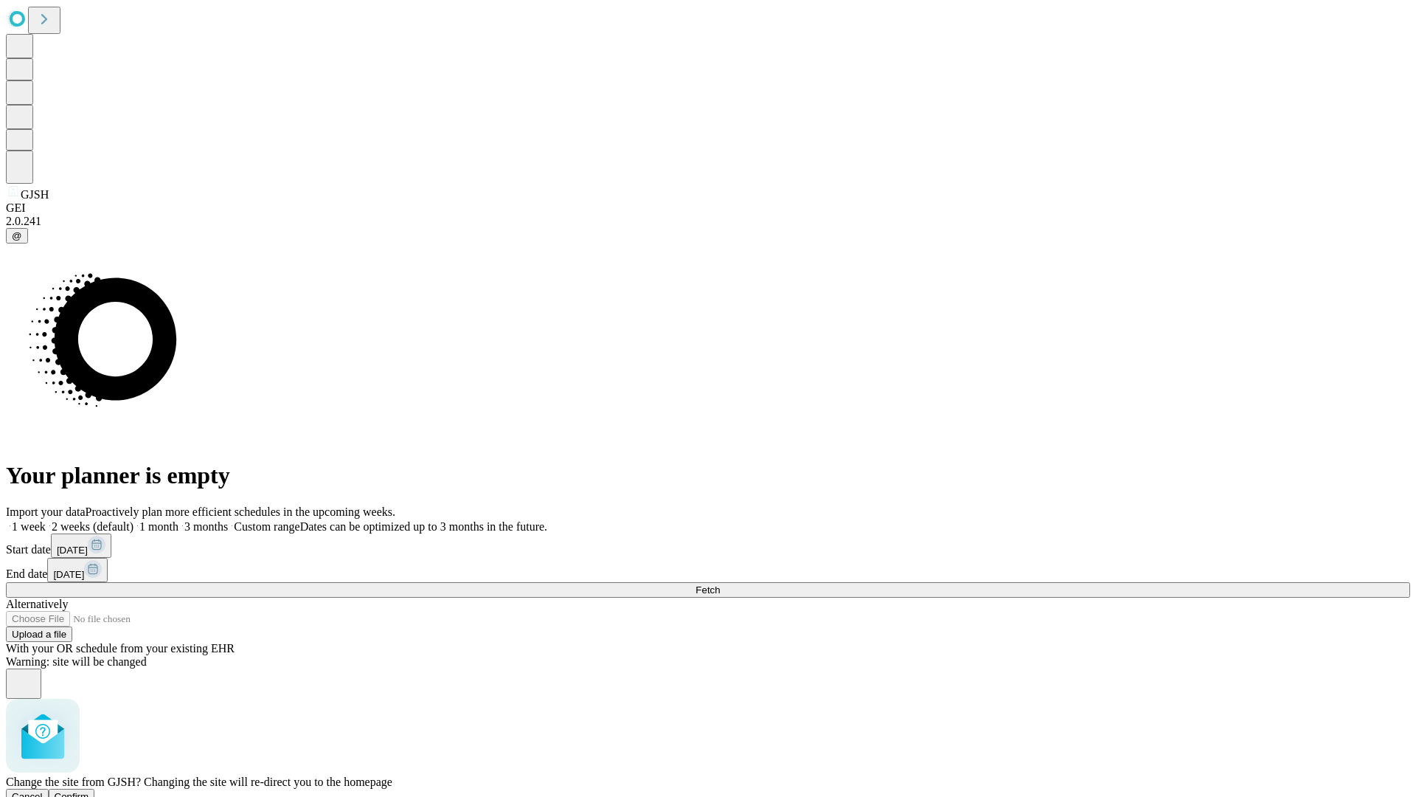
click at [89, 791] on span "Confirm" at bounding box center [72, 796] width 35 height 11
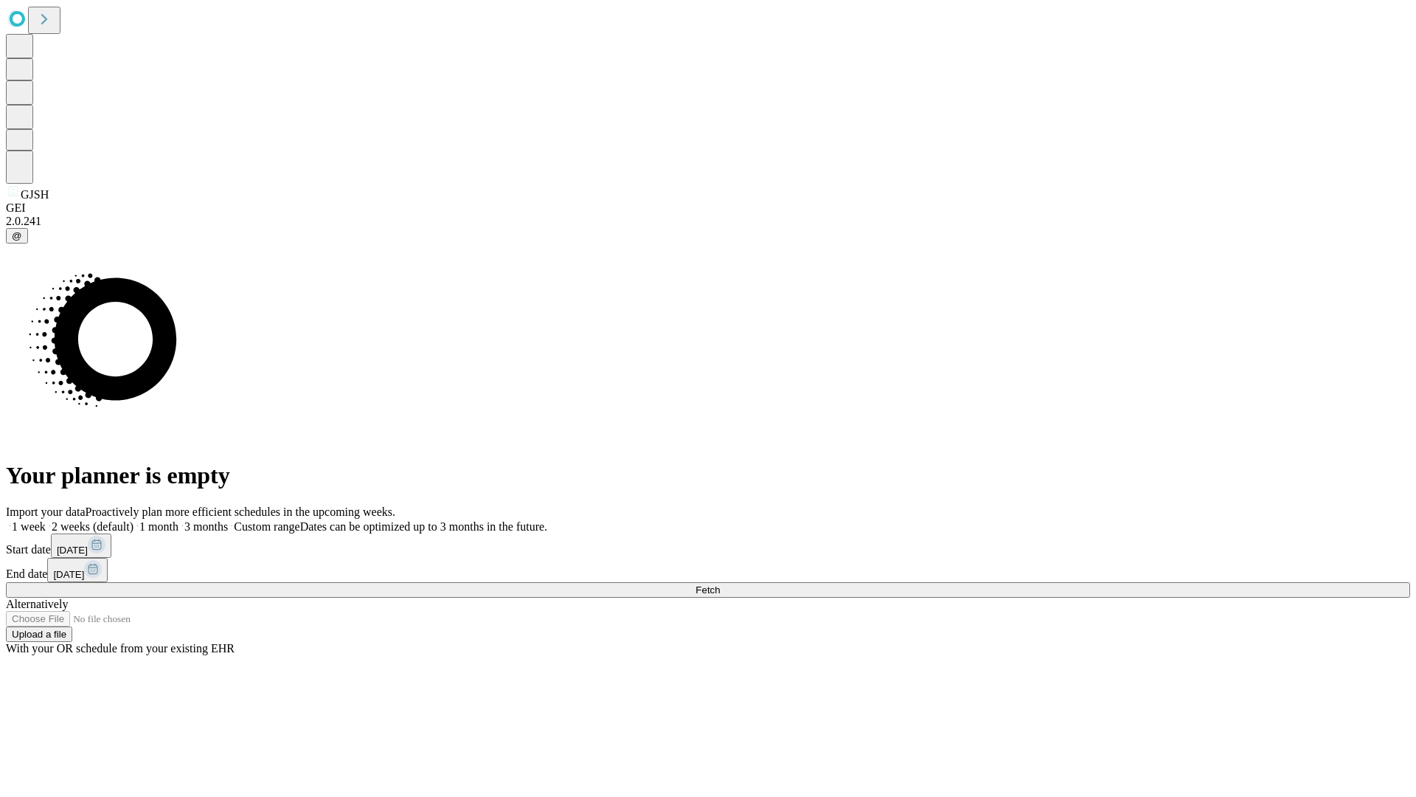
click at [46, 520] on label "1 week" at bounding box center [26, 526] width 40 height 13
click at [720, 584] on span "Fetch" at bounding box center [708, 589] width 24 height 11
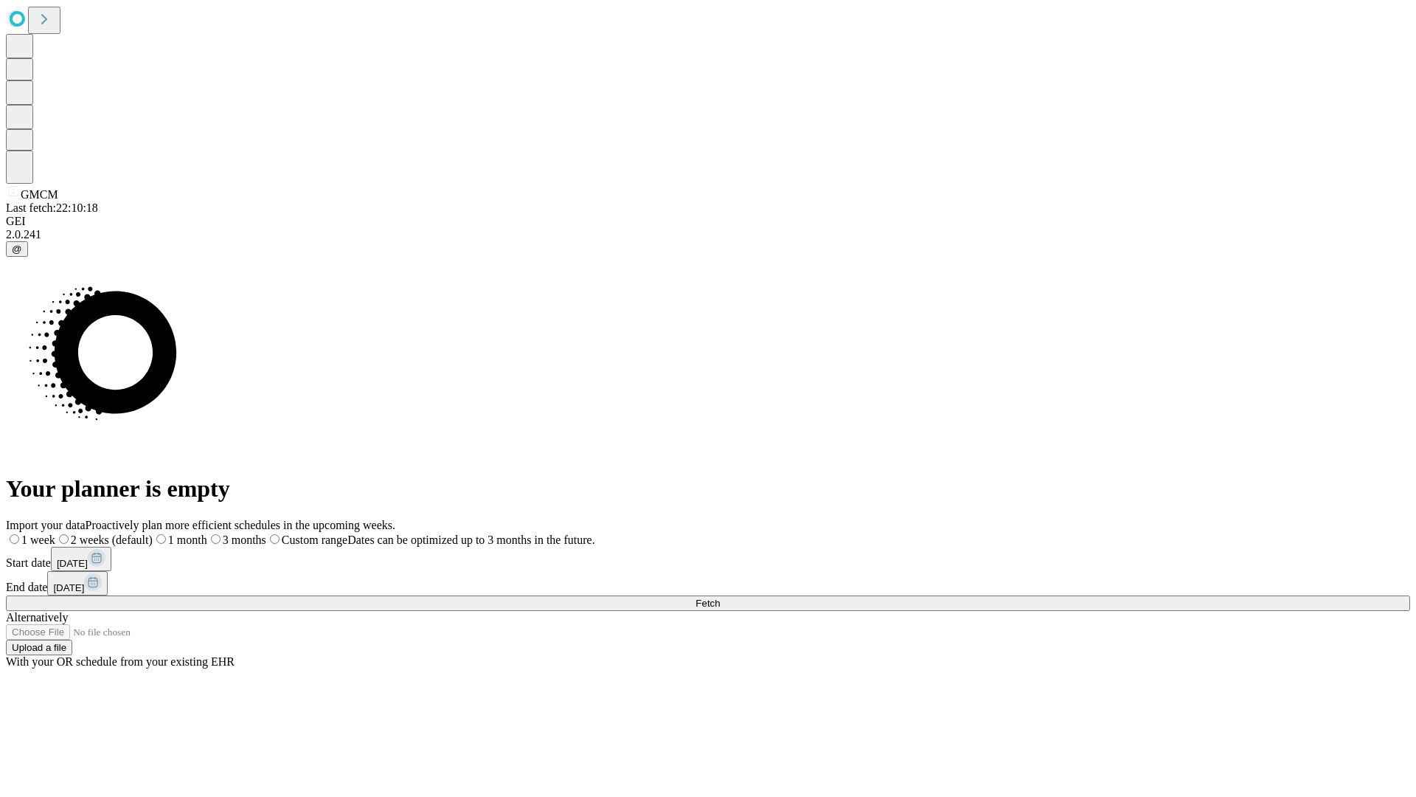
click at [55, 533] on label "1 week" at bounding box center [30, 539] width 49 height 13
click at [720, 597] on span "Fetch" at bounding box center [708, 602] width 24 height 11
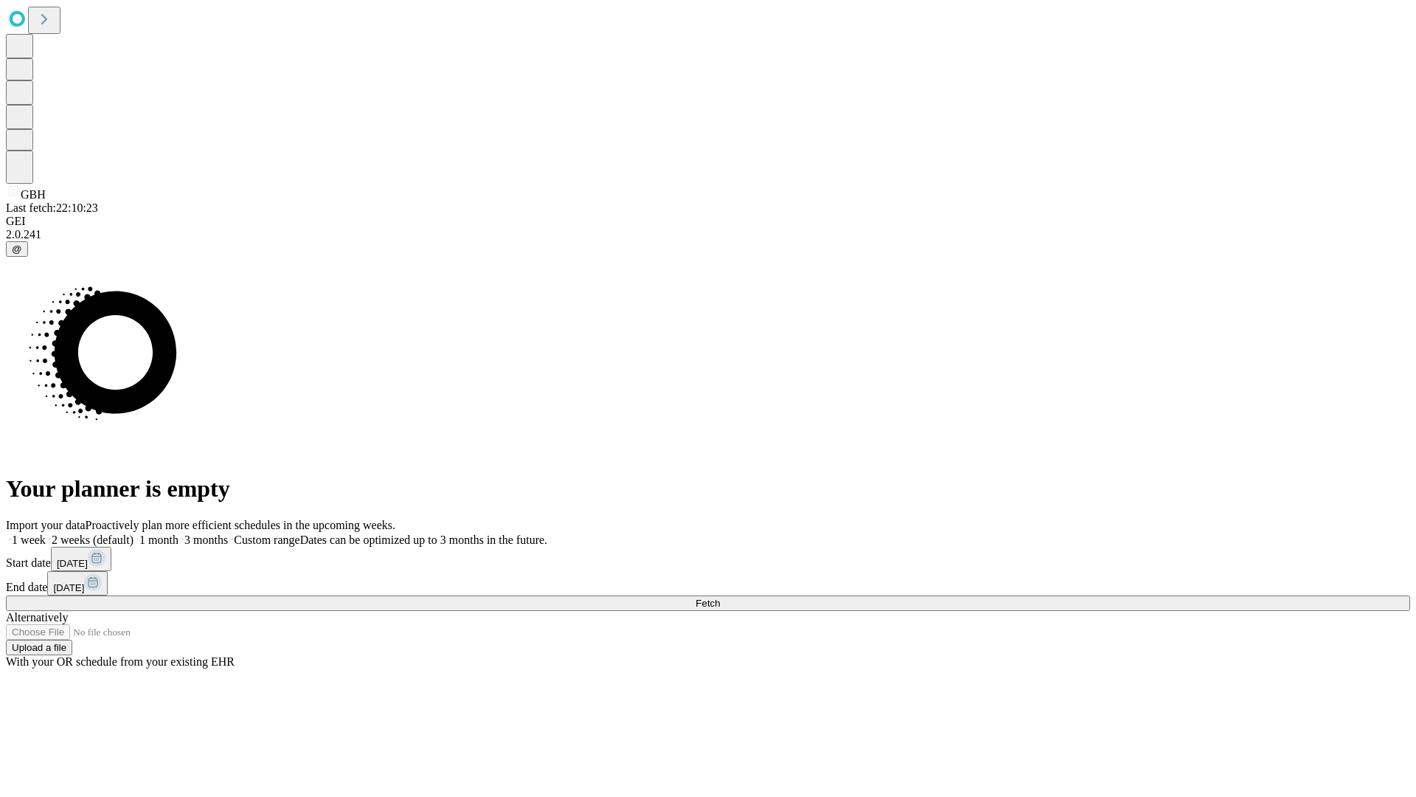
click at [46, 533] on label "1 week" at bounding box center [26, 539] width 40 height 13
click at [720, 597] on span "Fetch" at bounding box center [708, 602] width 24 height 11
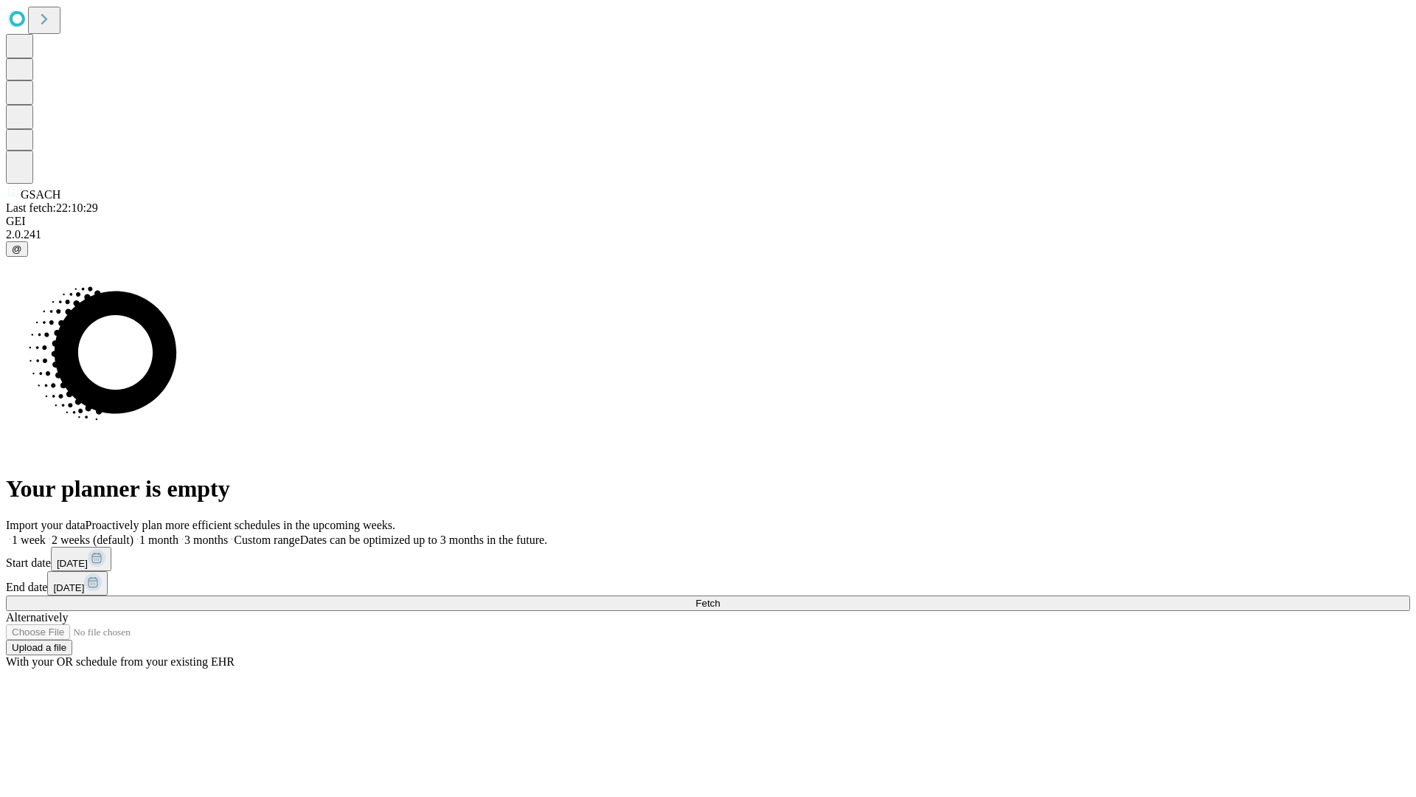
click at [46, 533] on label "1 week" at bounding box center [26, 539] width 40 height 13
click at [720, 597] on span "Fetch" at bounding box center [708, 602] width 24 height 11
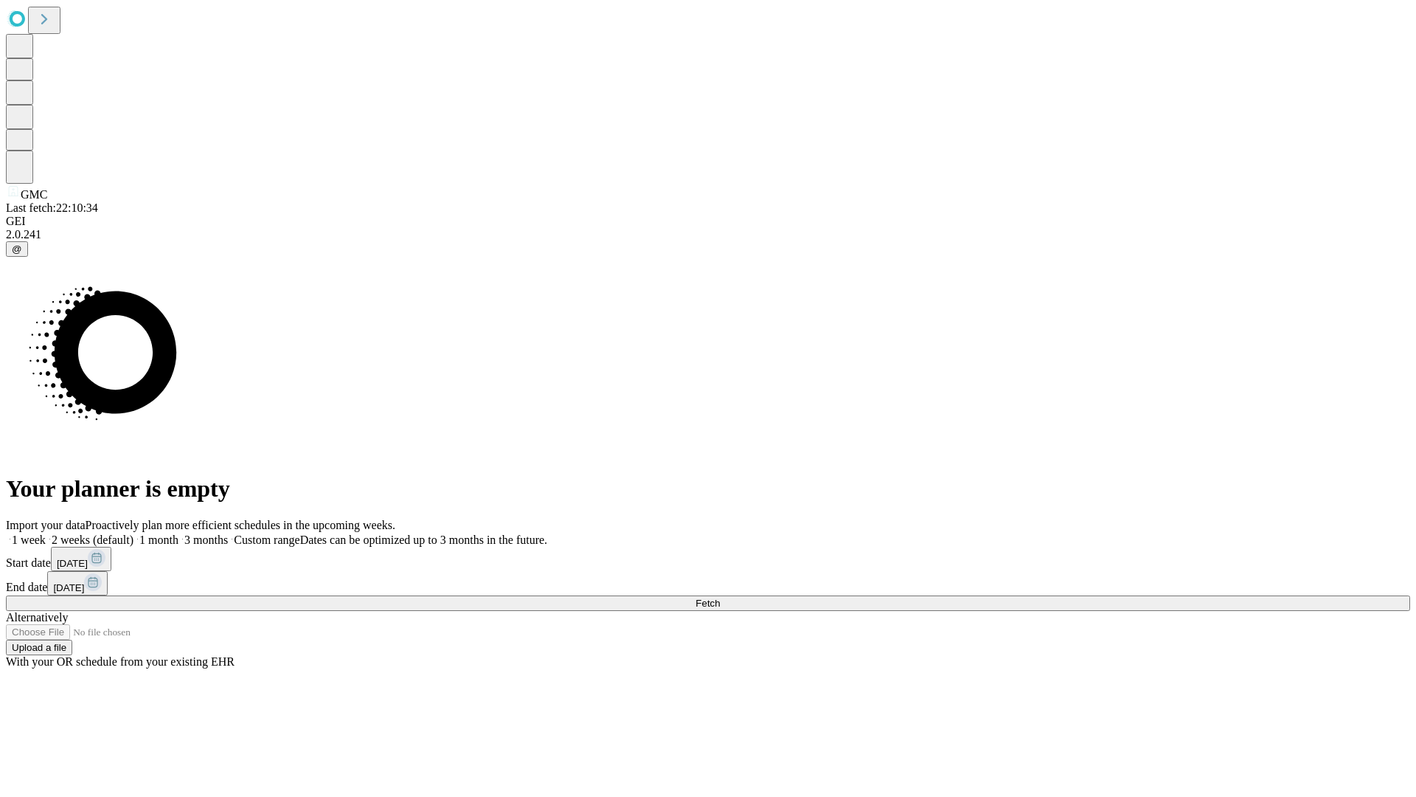
click at [46, 533] on label "1 week" at bounding box center [26, 539] width 40 height 13
click at [720, 597] on span "Fetch" at bounding box center [708, 602] width 24 height 11
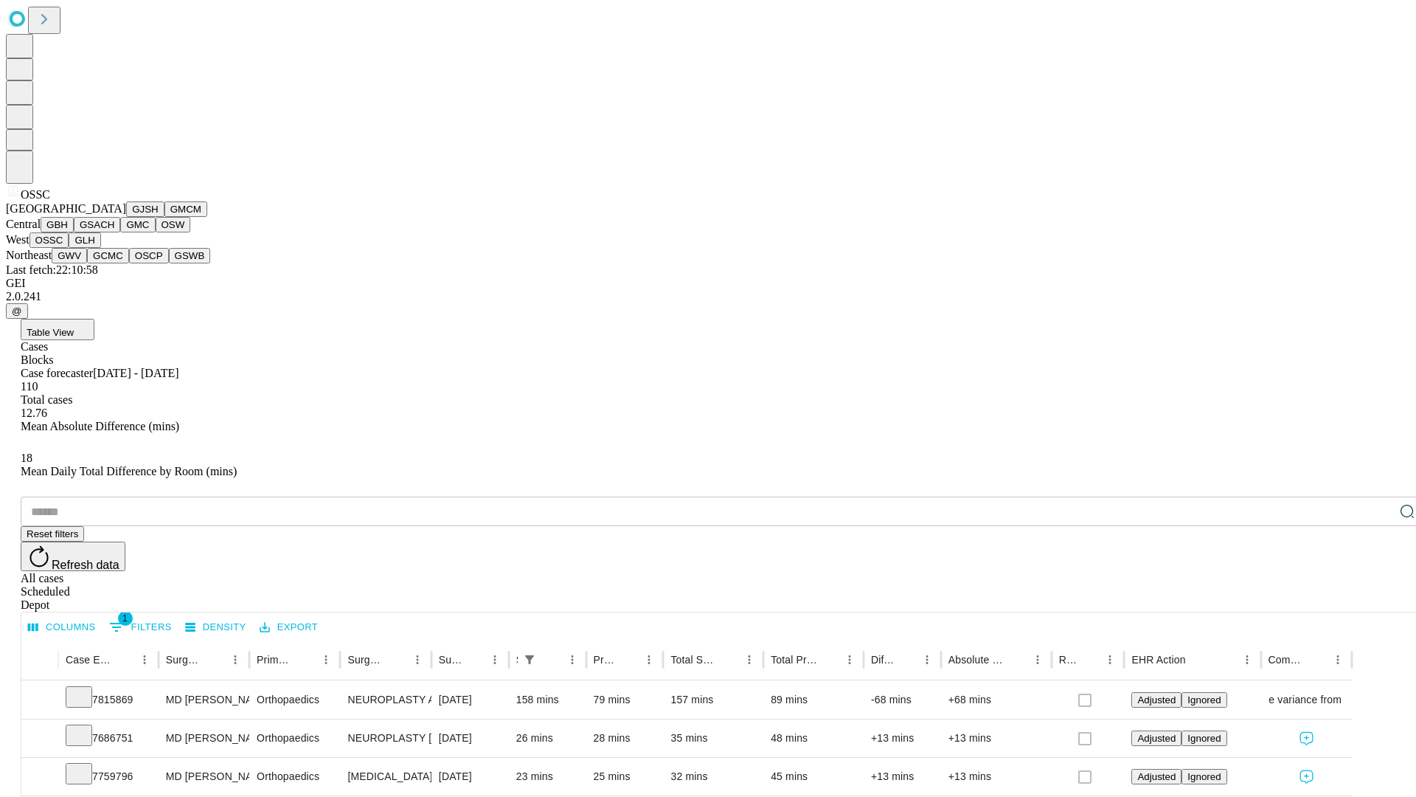
click at [100, 248] on button "GLH" at bounding box center [85, 239] width 32 height 15
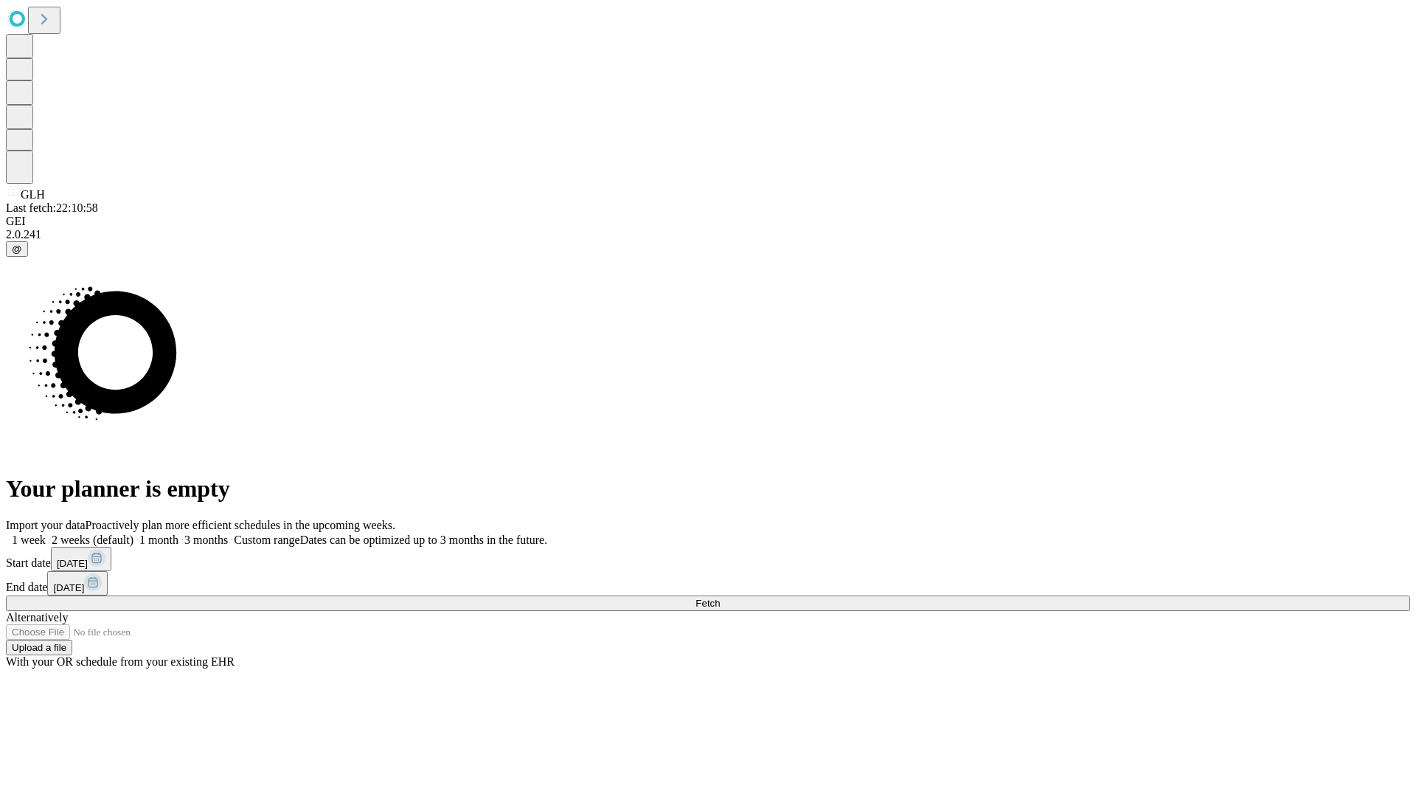
click at [46, 533] on label "1 week" at bounding box center [26, 539] width 40 height 13
click at [720, 597] on span "Fetch" at bounding box center [708, 602] width 24 height 11
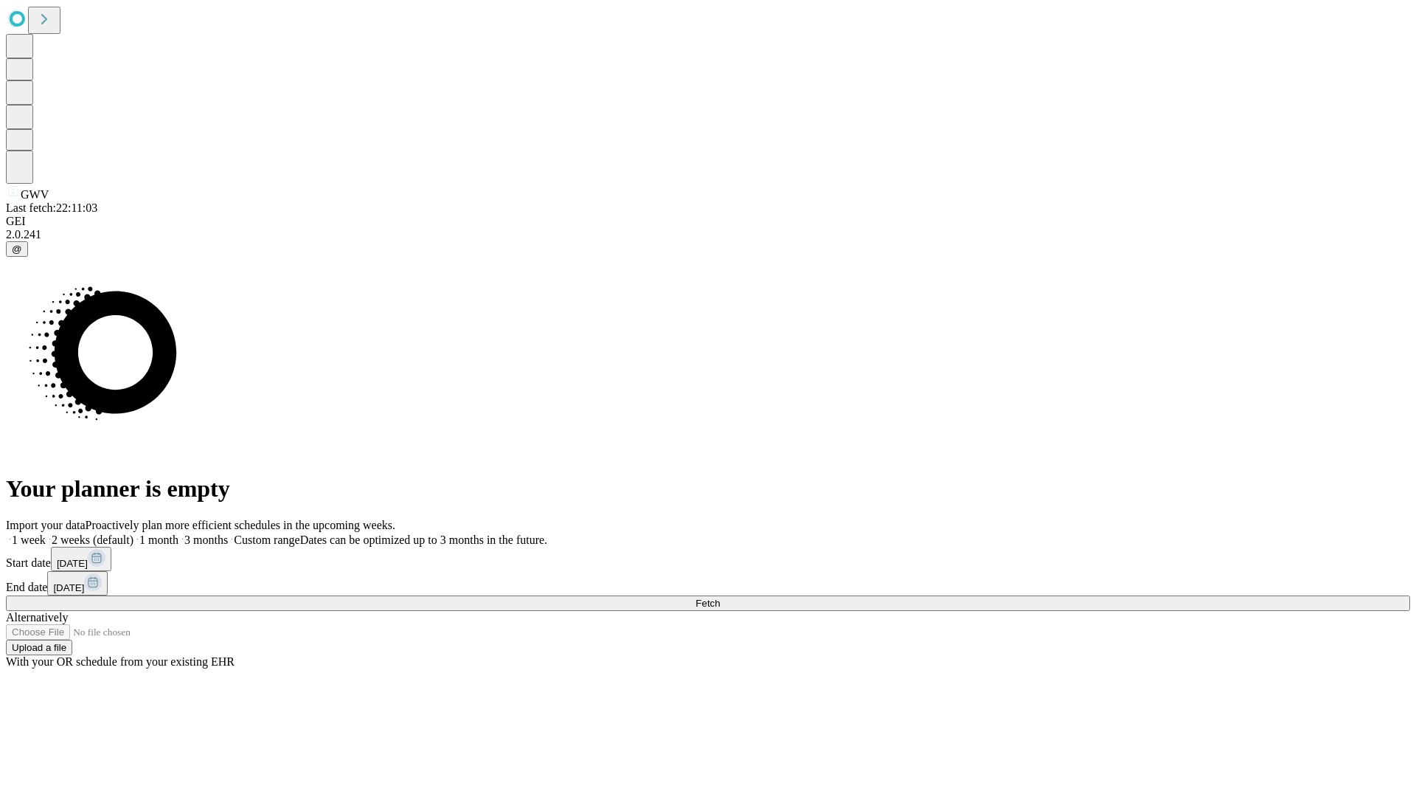
click at [46, 533] on label "1 week" at bounding box center [26, 539] width 40 height 13
click at [720, 597] on span "Fetch" at bounding box center [708, 602] width 24 height 11
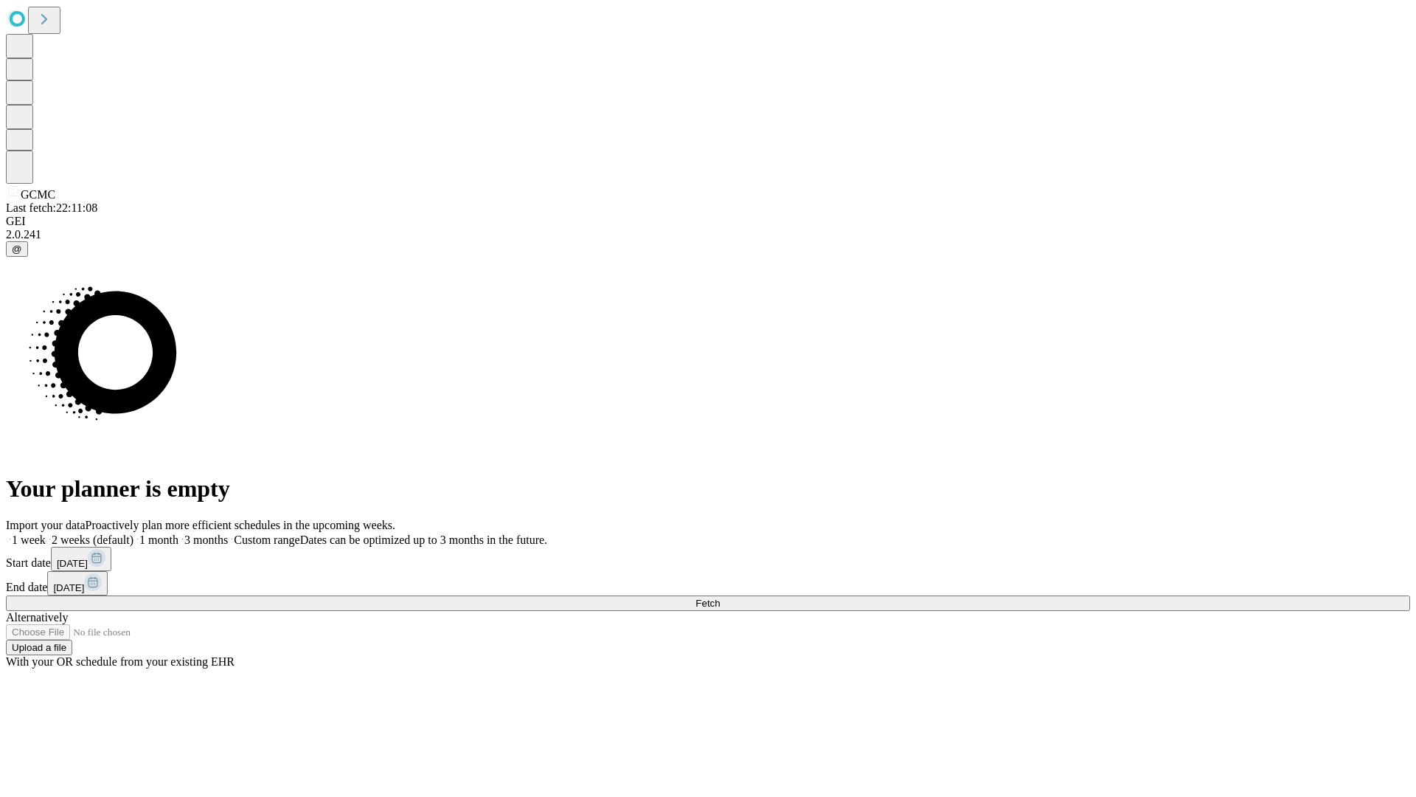
click at [46, 533] on label "1 week" at bounding box center [26, 539] width 40 height 13
click at [720, 597] on span "Fetch" at bounding box center [708, 602] width 24 height 11
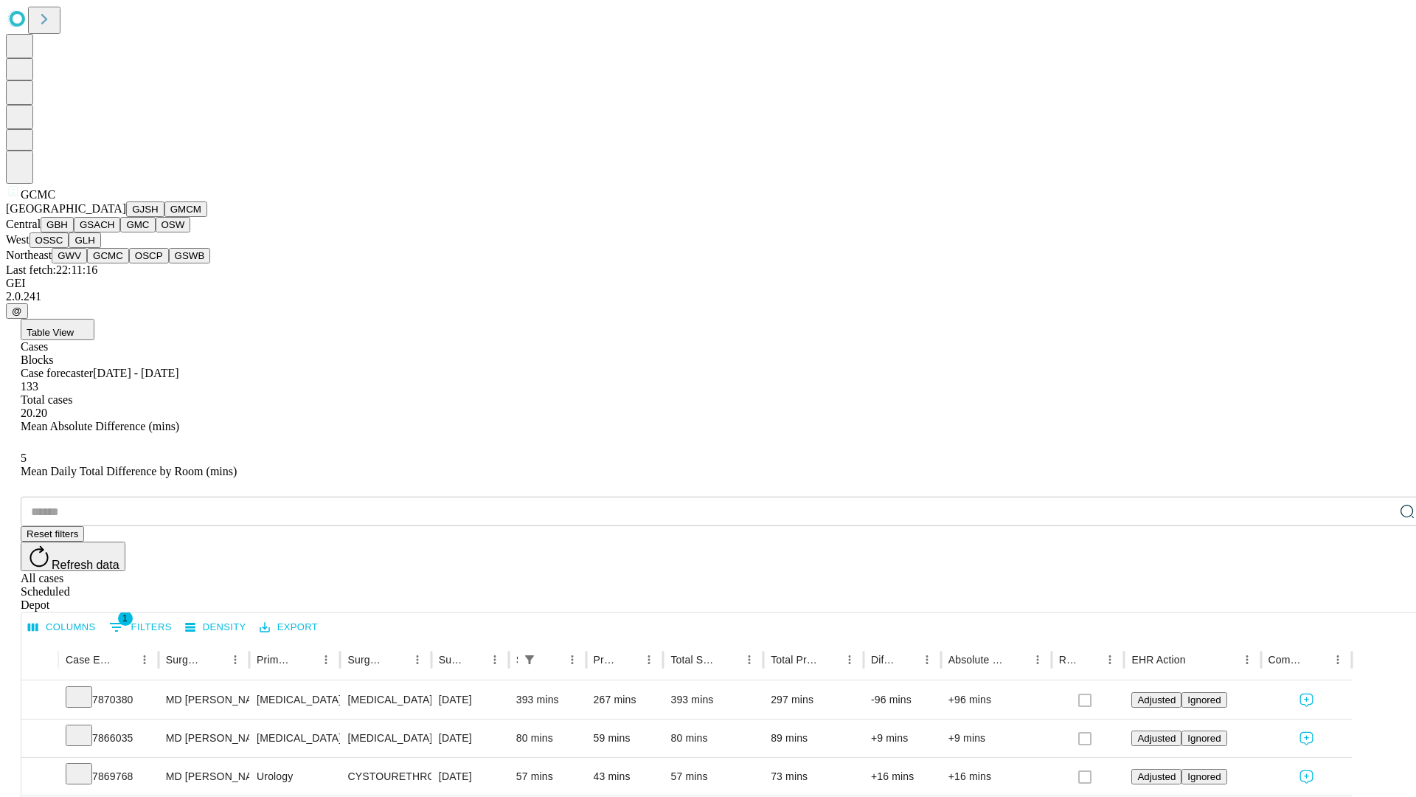
click at [129, 263] on button "OSCP" at bounding box center [149, 255] width 40 height 15
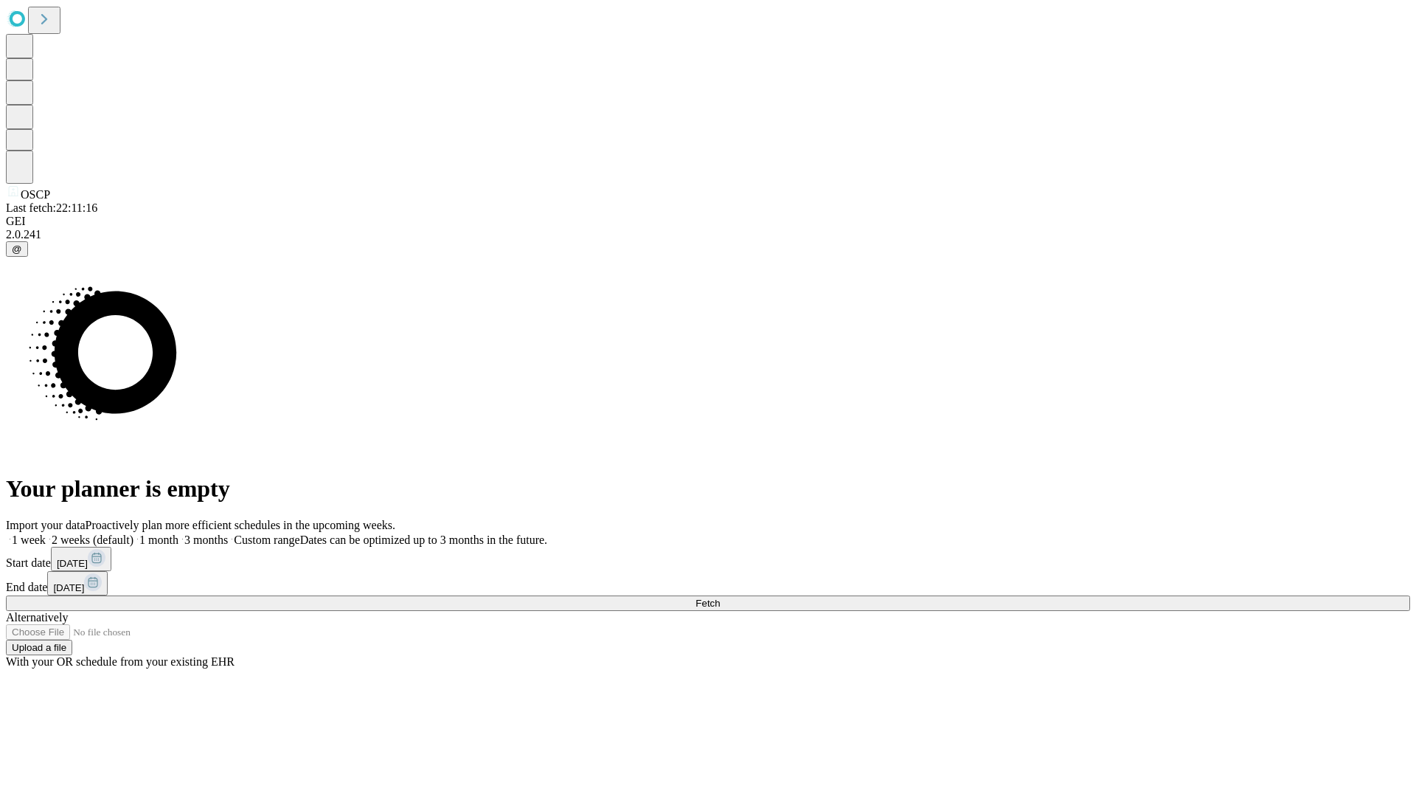
click at [46, 533] on label "1 week" at bounding box center [26, 539] width 40 height 13
click at [720, 597] on span "Fetch" at bounding box center [708, 602] width 24 height 11
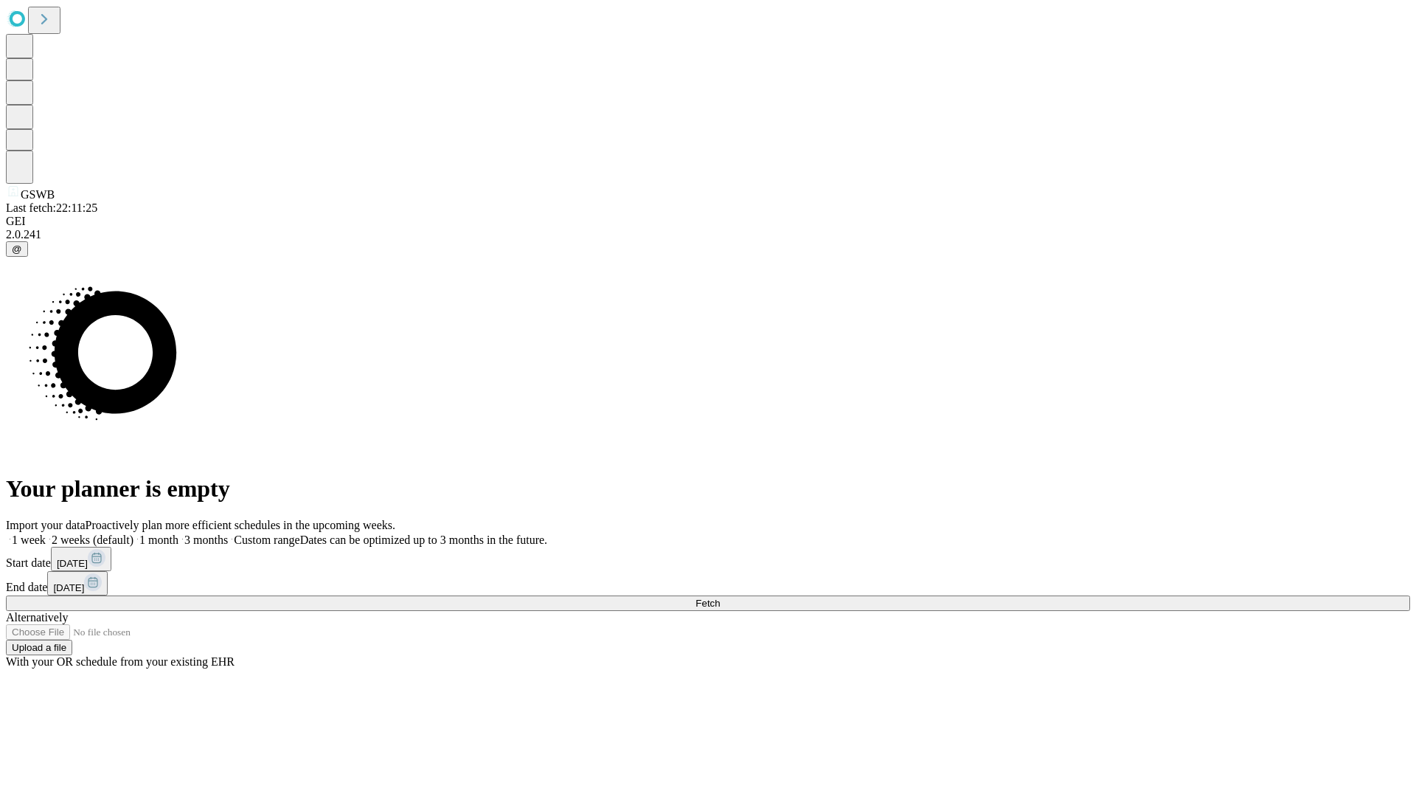
click at [46, 533] on label "1 week" at bounding box center [26, 539] width 40 height 13
click at [720, 597] on span "Fetch" at bounding box center [708, 602] width 24 height 11
